Goal: Transaction & Acquisition: Book appointment/travel/reservation

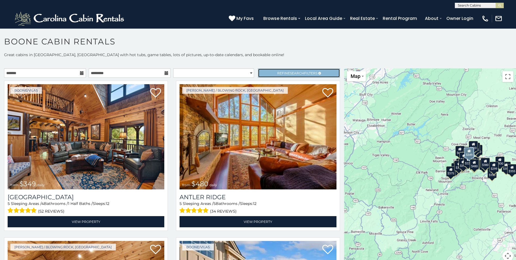
click at [323, 75] on link "Refine Search Filters" at bounding box center [299, 72] width 82 height 9
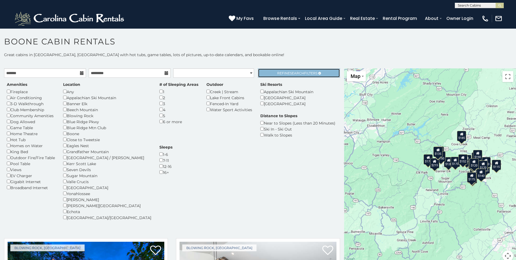
click at [293, 75] on link "Refine Search Filters" at bounding box center [299, 72] width 82 height 9
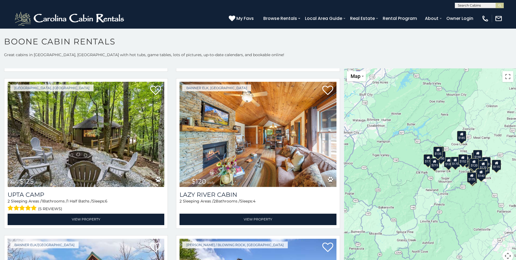
scroll to position [173, 0]
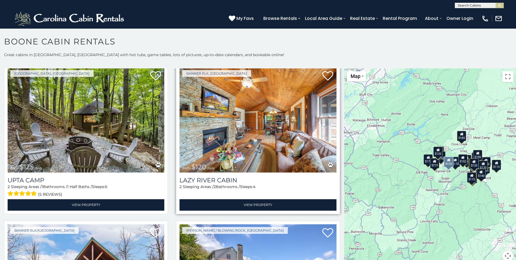
click at [250, 133] on img at bounding box center [258, 119] width 157 height 105
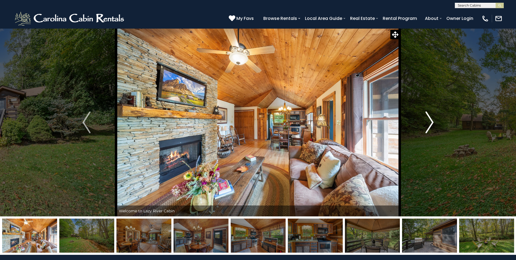
click at [430, 122] on img "Next" at bounding box center [430, 122] width 8 height 22
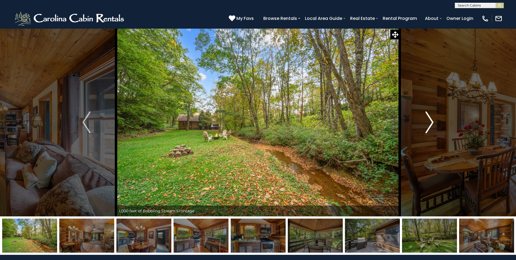
click at [430, 122] on img "Next" at bounding box center [430, 122] width 8 height 22
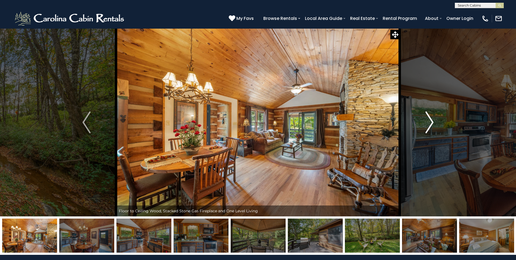
click at [430, 122] on img "Next" at bounding box center [430, 122] width 8 height 22
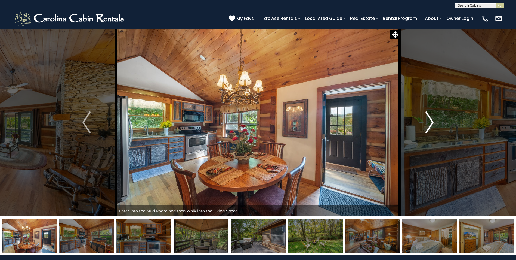
click at [430, 122] on img "Next" at bounding box center [430, 122] width 8 height 22
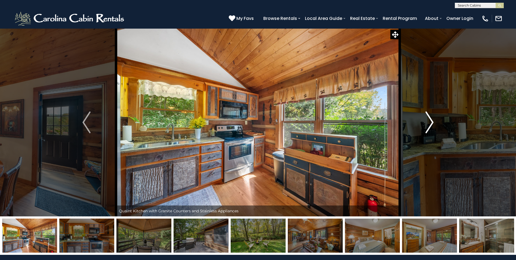
click at [430, 122] on img "Next" at bounding box center [430, 122] width 8 height 22
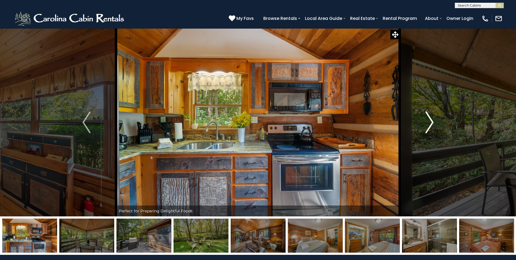
click at [430, 122] on img "Next" at bounding box center [430, 122] width 8 height 22
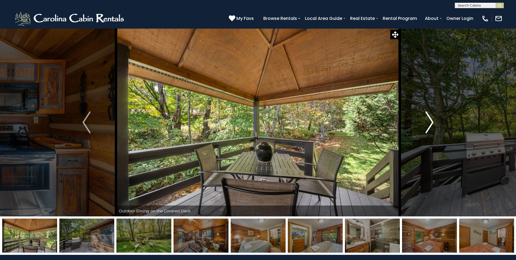
click at [430, 122] on img "Next" at bounding box center [430, 122] width 8 height 22
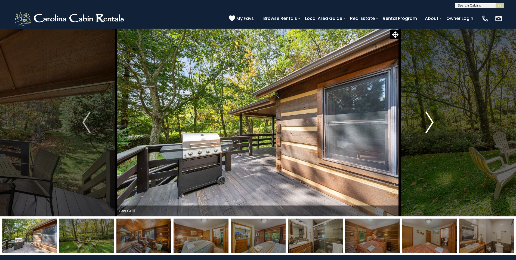
click at [430, 122] on img "Next" at bounding box center [430, 122] width 8 height 22
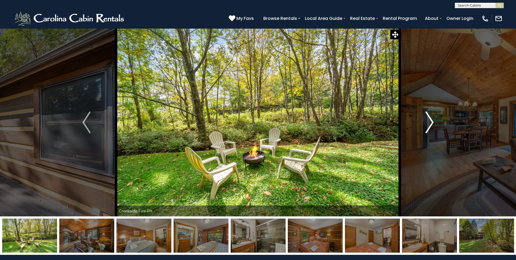
click at [430, 122] on img "Next" at bounding box center [430, 122] width 8 height 22
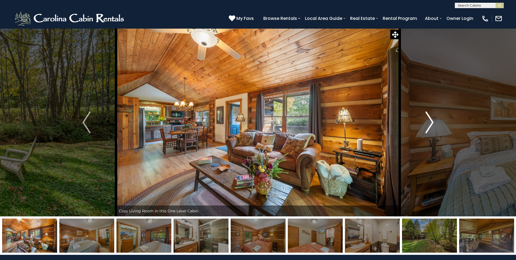
click at [430, 122] on img "Next" at bounding box center [430, 122] width 8 height 22
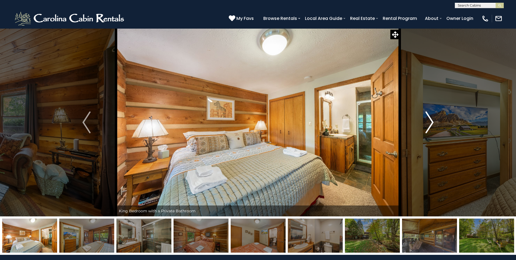
click at [430, 122] on img "Next" at bounding box center [430, 122] width 8 height 22
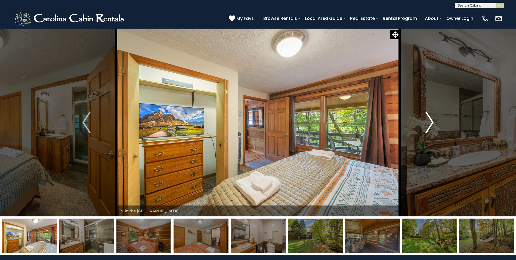
click at [430, 122] on img "Next" at bounding box center [430, 122] width 8 height 22
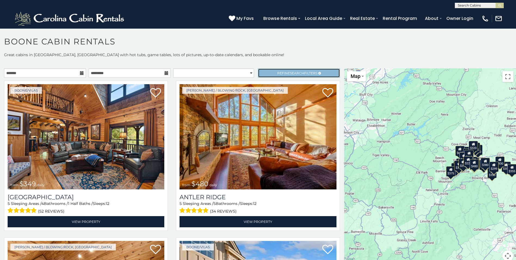
click at [290, 75] on span "Search" at bounding box center [297, 73] width 14 height 4
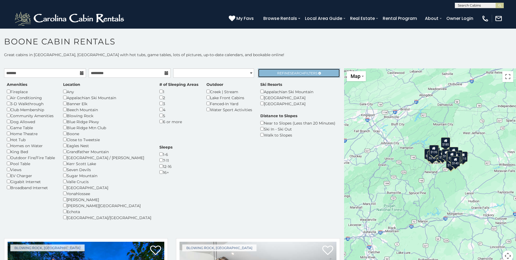
click at [309, 72] on span "Refine Search Filters" at bounding box center [297, 73] width 40 height 4
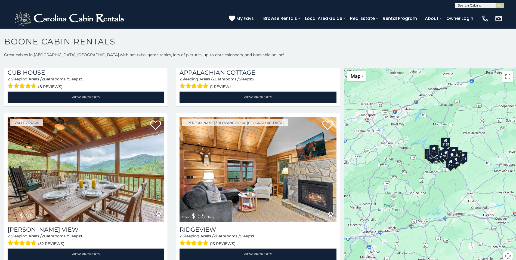
scroll to position [904, 0]
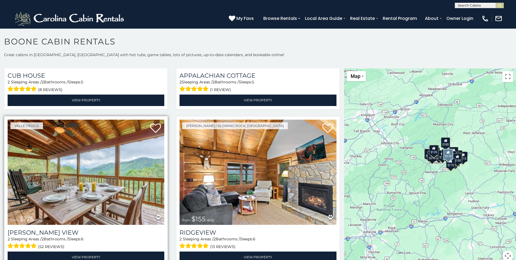
click at [87, 167] on img at bounding box center [86, 171] width 157 height 105
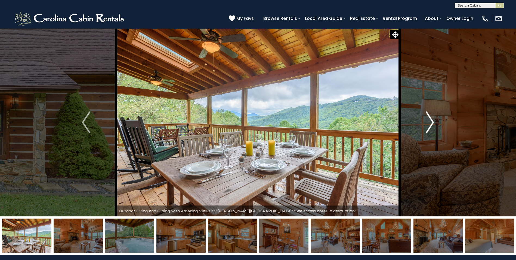
click at [430, 122] on img "Next" at bounding box center [430, 122] width 8 height 22
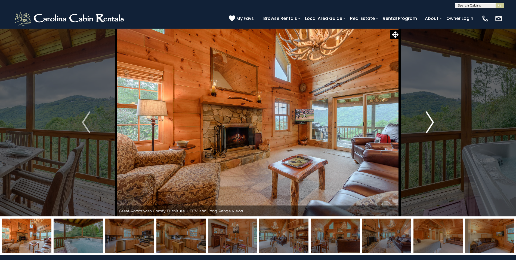
click at [430, 122] on img "Next" at bounding box center [430, 122] width 8 height 22
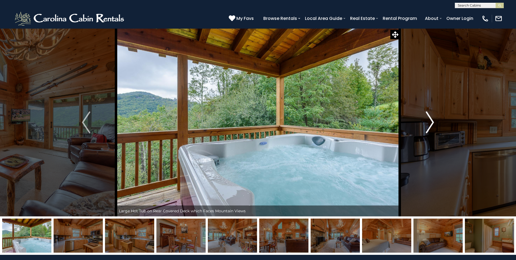
click at [430, 122] on img "Next" at bounding box center [430, 122] width 8 height 22
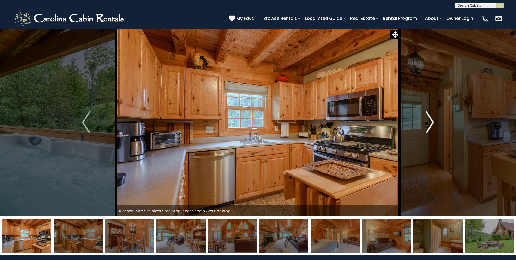
click at [430, 122] on img "Next" at bounding box center [430, 122] width 8 height 22
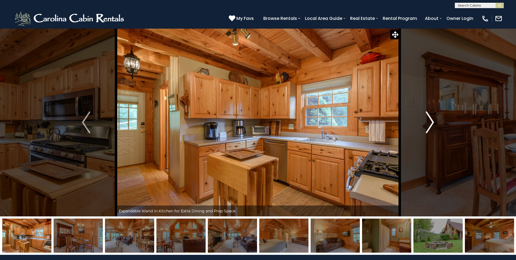
click at [430, 122] on img "Next" at bounding box center [430, 122] width 8 height 22
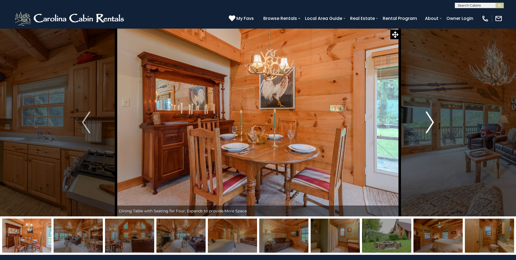
click at [430, 122] on img "Next" at bounding box center [430, 122] width 8 height 22
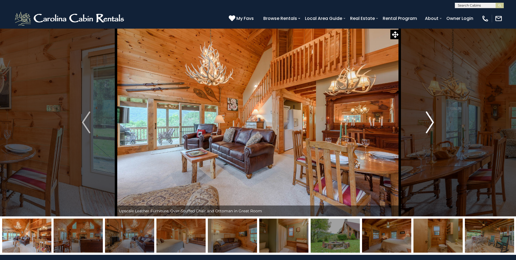
click at [430, 122] on img "Next" at bounding box center [430, 122] width 8 height 22
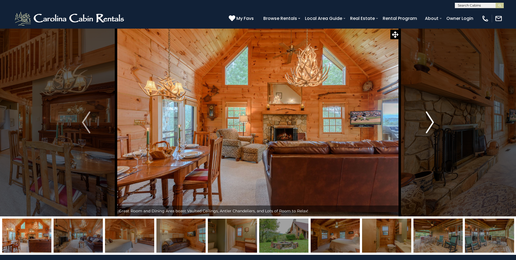
click at [430, 122] on img "Next" at bounding box center [430, 122] width 8 height 22
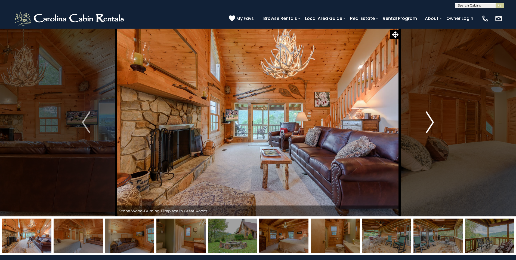
click at [430, 122] on img "Next" at bounding box center [430, 122] width 8 height 22
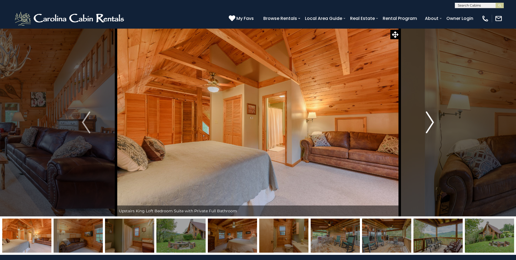
click at [430, 122] on img "Next" at bounding box center [430, 122] width 8 height 22
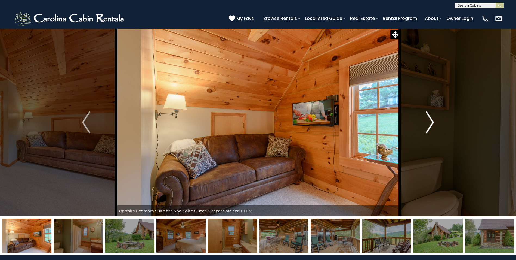
click at [430, 122] on img "Next" at bounding box center [430, 122] width 8 height 22
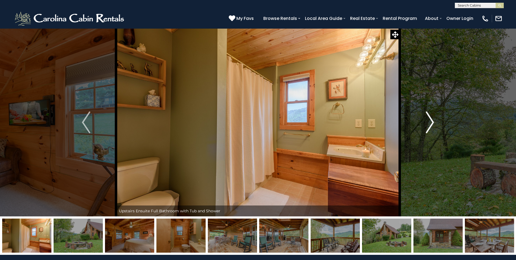
click at [430, 122] on img "Next" at bounding box center [430, 122] width 8 height 22
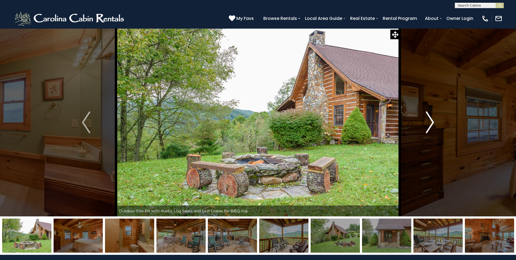
click at [430, 122] on img "Next" at bounding box center [430, 122] width 8 height 22
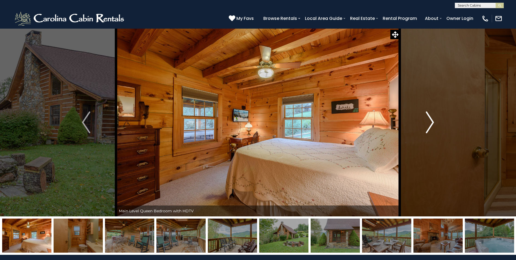
click at [430, 122] on img "Next" at bounding box center [430, 122] width 8 height 22
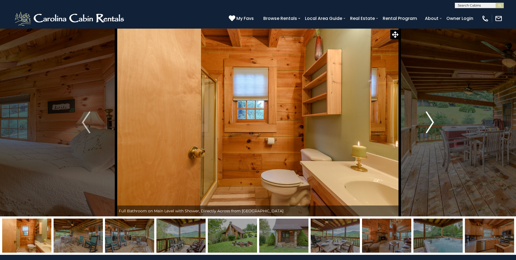
click at [430, 122] on img "Next" at bounding box center [430, 122] width 8 height 22
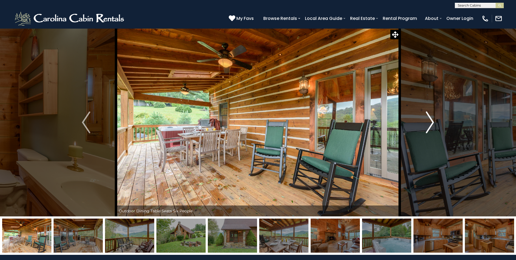
click at [430, 122] on img "Next" at bounding box center [430, 122] width 8 height 22
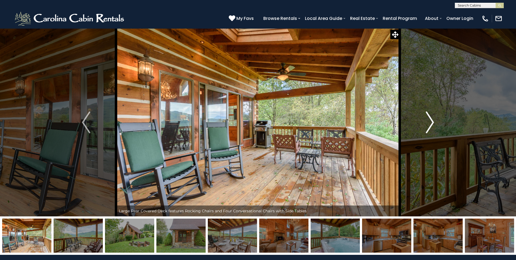
click at [430, 122] on img "Next" at bounding box center [430, 122] width 8 height 22
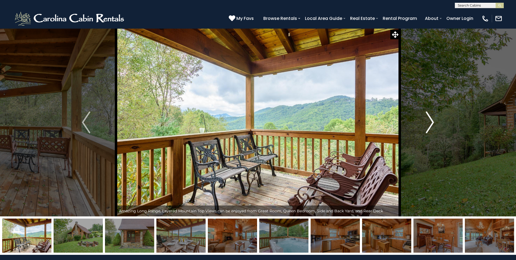
click at [430, 122] on img "Next" at bounding box center [430, 122] width 8 height 22
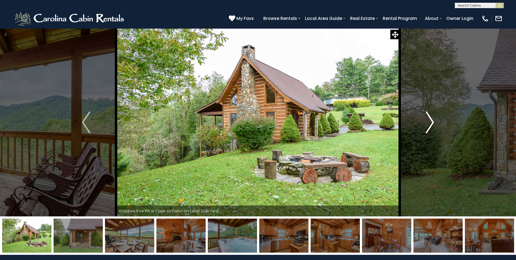
click at [430, 122] on img "Next" at bounding box center [430, 122] width 8 height 22
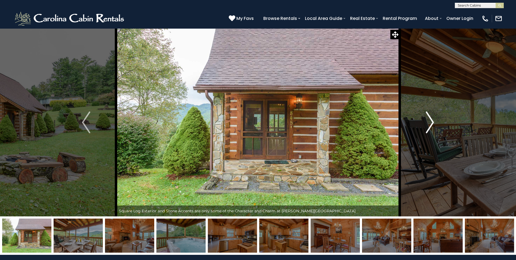
click at [430, 122] on img "Next" at bounding box center [430, 122] width 8 height 22
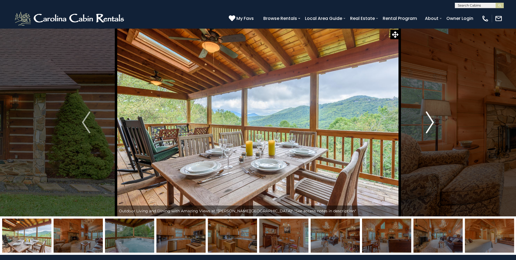
click at [430, 122] on img "Next" at bounding box center [430, 122] width 8 height 22
